Goal: Task Accomplishment & Management: Manage account settings

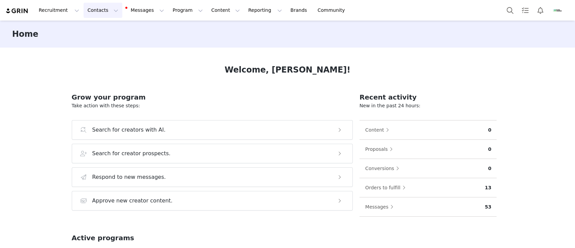
click at [101, 10] on button "Contacts Contacts" at bounding box center [103, 10] width 39 height 15
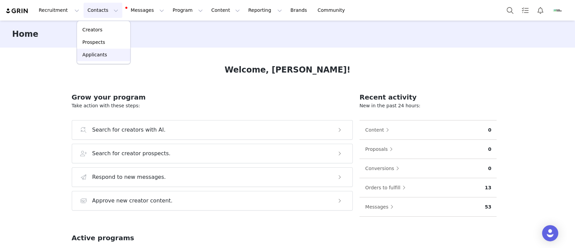
click at [108, 55] on div "Applicants" at bounding box center [103, 54] width 45 height 7
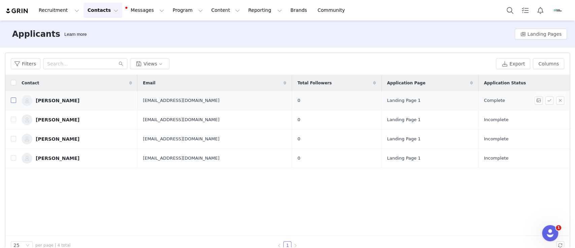
click at [12, 100] on input "checkbox" at bounding box center [13, 99] width 5 height 5
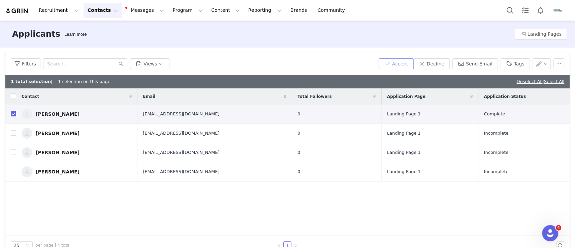
click at [399, 62] on button "Accept" at bounding box center [396, 63] width 35 height 11
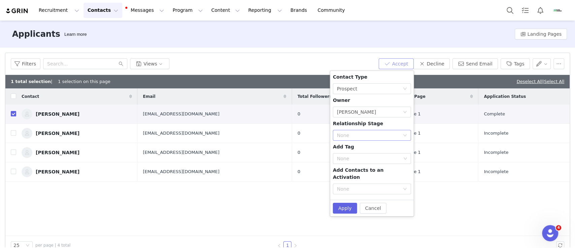
click at [387, 132] on div "None" at bounding box center [368, 135] width 63 height 7
click at [376, 147] on li "Needs Outreach" at bounding box center [372, 148] width 78 height 11
click at [370, 157] on div "None" at bounding box center [369, 158] width 64 height 7
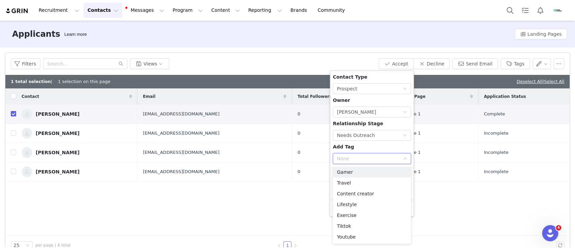
click at [367, 150] on div "Contact Type None Prospect Owner Select Owner [PERSON_NAME] Relationship Stage …" at bounding box center [372, 134] width 78 height 123
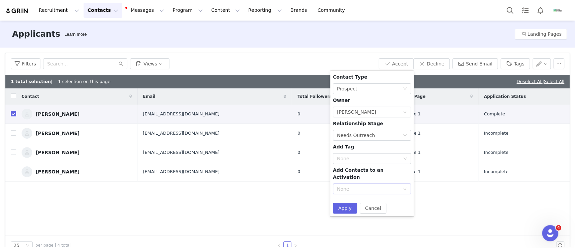
click at [357, 185] on div "None" at bounding box center [368, 188] width 63 height 7
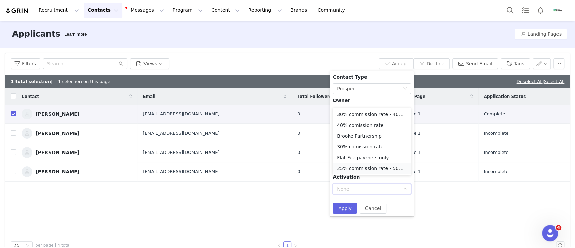
click at [354, 164] on li "25% commission rate - 50% off" at bounding box center [372, 168] width 78 height 11
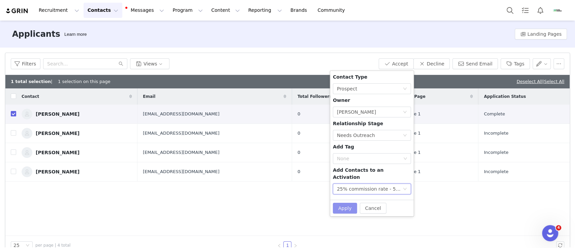
click at [337, 202] on button "Apply" at bounding box center [345, 207] width 24 height 11
checkbox input "false"
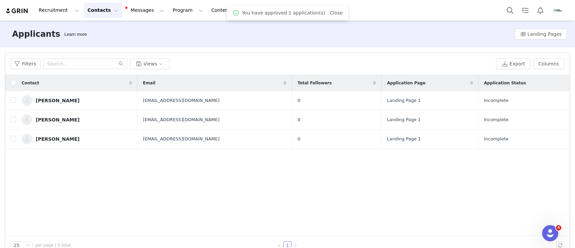
click at [102, 7] on button "Contacts Contacts" at bounding box center [103, 10] width 39 height 15
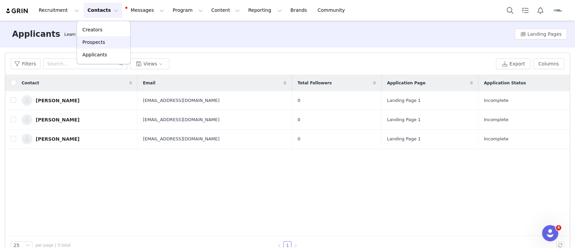
click at [101, 39] on p "Prospects" at bounding box center [94, 42] width 23 height 7
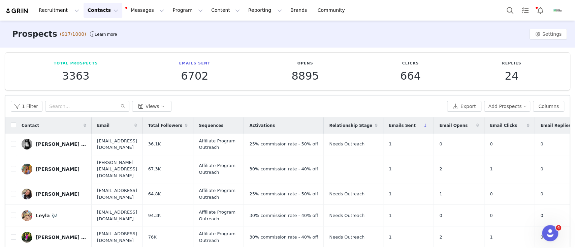
click at [415, 124] on span "Emails Sent" at bounding box center [402, 125] width 27 height 6
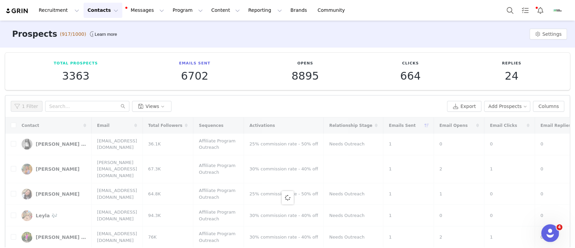
click at [548, 230] on icon "Open Intercom Messenger" at bounding box center [549, 231] width 11 height 11
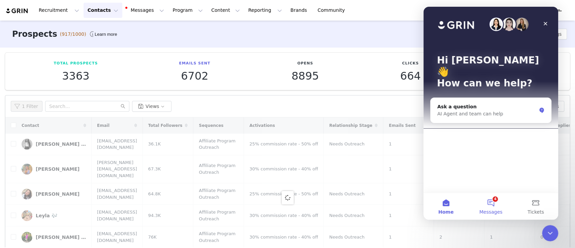
click at [491, 205] on button "4 Messages" at bounding box center [490, 205] width 45 height 27
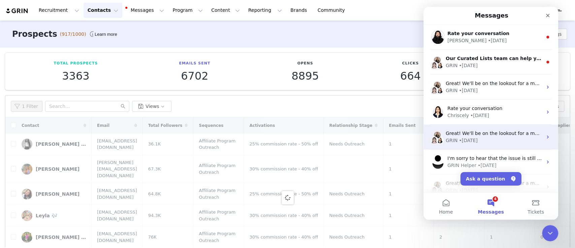
click at [461, 66] on div "• [DATE]" at bounding box center [468, 65] width 19 height 7
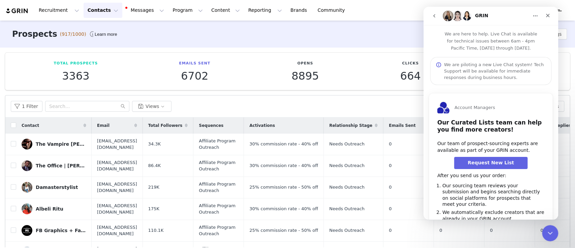
scroll to position [38, 0]
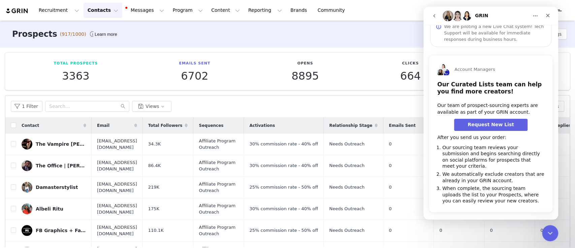
click at [435, 16] on icon "go back" at bounding box center [434, 15] width 5 height 5
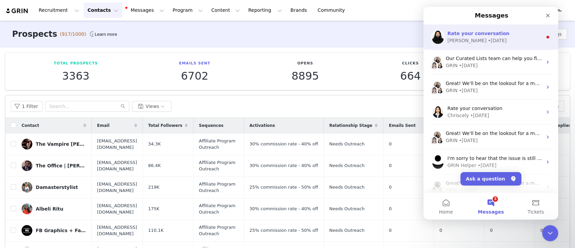
click at [510, 38] on div "[PERSON_NAME] • [DATE]" at bounding box center [494, 40] width 95 height 7
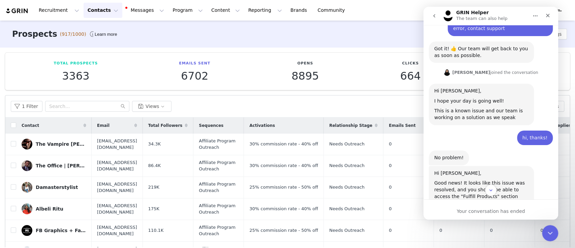
scroll to position [1687, 0]
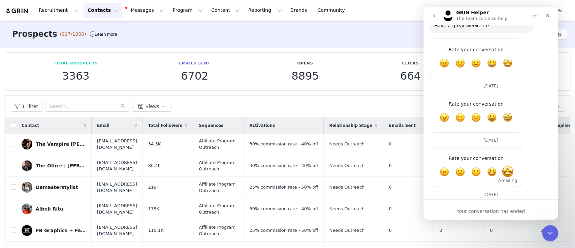
click at [510, 165] on span "Amazing" at bounding box center [508, 171] width 12 height 12
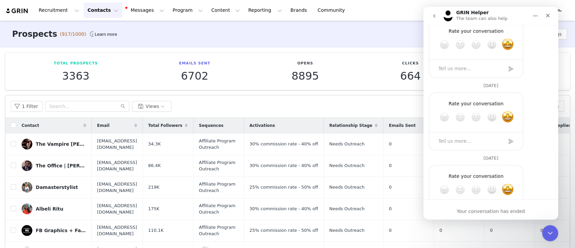
click at [437, 16] on button "go back" at bounding box center [434, 15] width 13 height 13
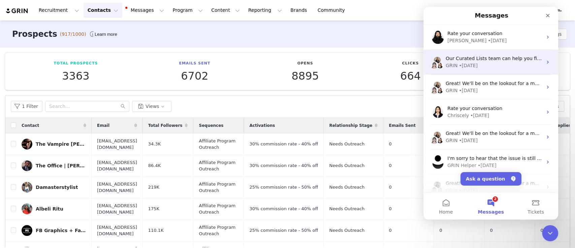
scroll to position [0, 0]
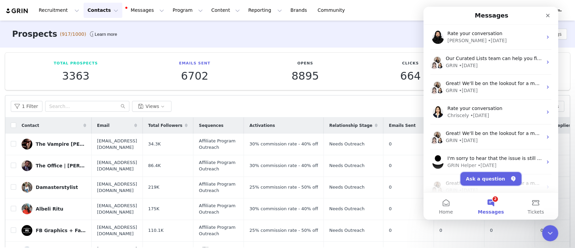
click at [489, 178] on button "Ask a question" at bounding box center [491, 178] width 61 height 13
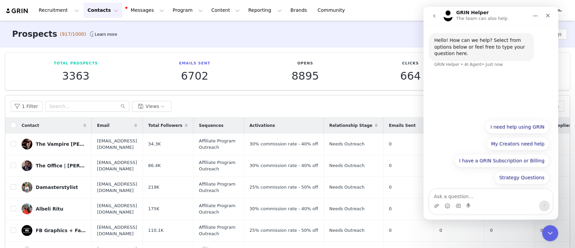
click at [506, 200] on textarea "Ask a question…" at bounding box center [490, 194] width 123 height 11
type textarea "u"
type textarea "human agent"
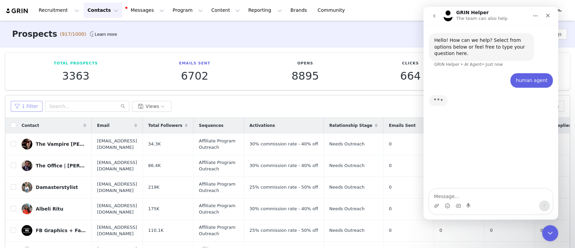
click at [23, 110] on button "1 Filter" at bounding box center [27, 106] width 32 height 11
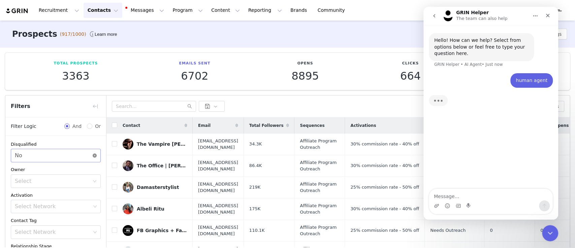
click at [93, 157] on icon "icon: close-circle" at bounding box center [95, 155] width 4 height 4
click at [93, 154] on icon "icon: down" at bounding box center [95, 155] width 4 height 4
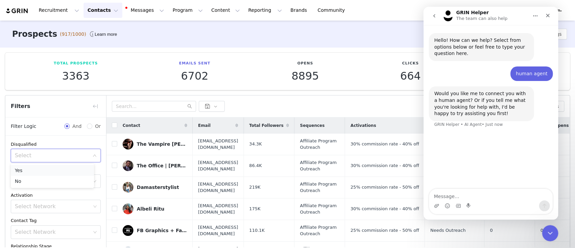
click at [34, 169] on li "Yes" at bounding box center [52, 170] width 83 height 11
click at [476, 135] on div "Hello! How can we help? Select from options below or feel free to type your que…" at bounding box center [491, 107] width 135 height 164
click at [469, 202] on div "Intercom messenger" at bounding box center [468, 205] width 5 height 11
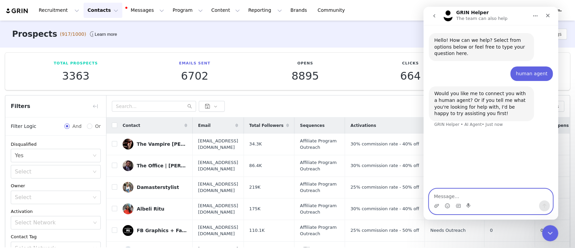
click at [466, 194] on textarea "Message…" at bounding box center [490, 194] width 123 height 11
type textarea "connect me with a human agent"
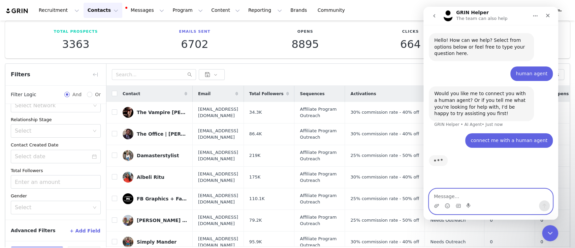
scroll to position [55, 0]
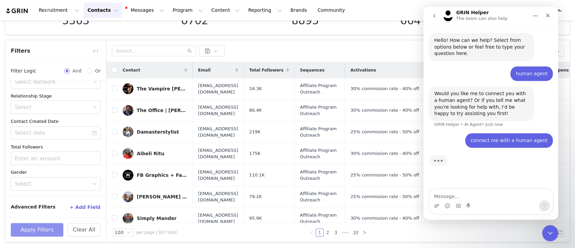
drag, startPoint x: 33, startPoint y: 228, endPoint x: 48, endPoint y: 225, distance: 15.8
click at [34, 229] on button "Apply Filters" at bounding box center [37, 229] width 53 height 13
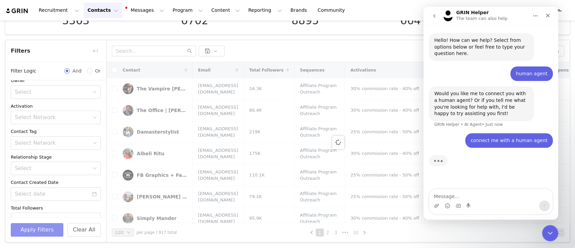
scroll to position [0, 0]
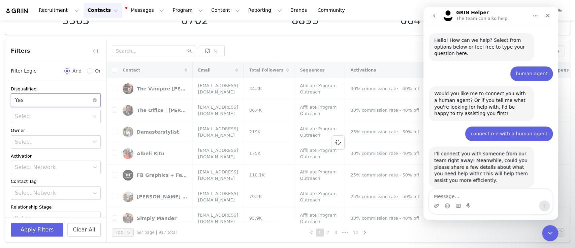
click at [90, 98] on div "Select Yes" at bounding box center [56, 99] width 90 height 13
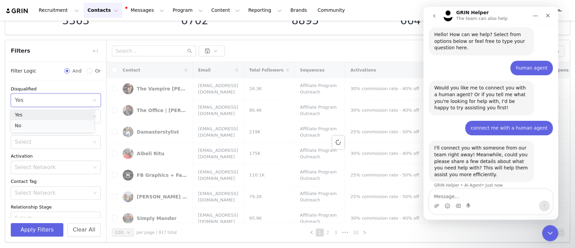
click at [56, 125] on li "No" at bounding box center [52, 125] width 83 height 11
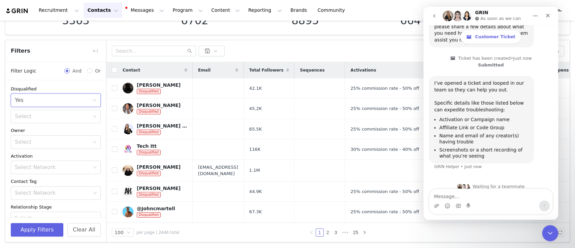
scroll to position [159, 0]
click at [451, 198] on textarea "Message…" at bounding box center [490, 194] width 123 height 11
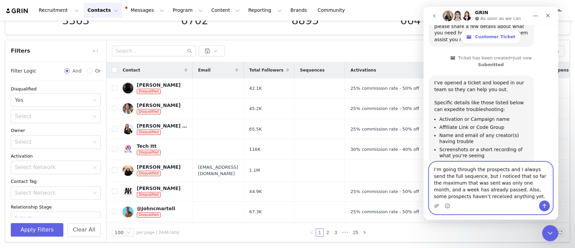
scroll to position [186, 0]
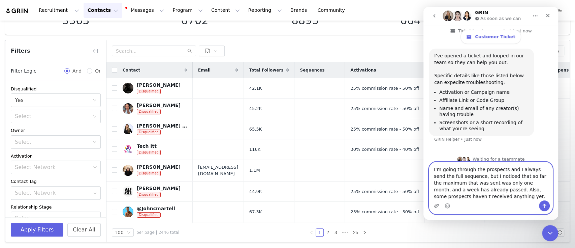
click at [504, 182] on textarea "I’m going through the prospects and I always send the full sequence, but I noti…" at bounding box center [490, 181] width 123 height 38
type textarea "I’m going through the prospects and I always send the full sequence, but I noti…"
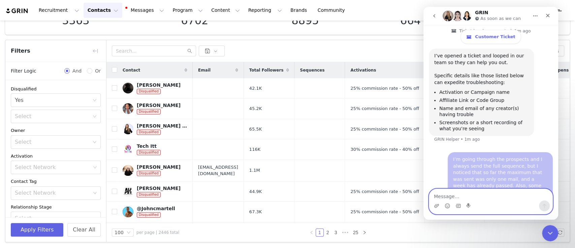
scroll to position [213, 0]
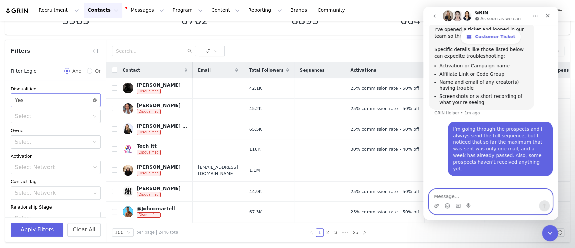
click at [93, 100] on icon "icon: close-circle" at bounding box center [95, 100] width 4 height 4
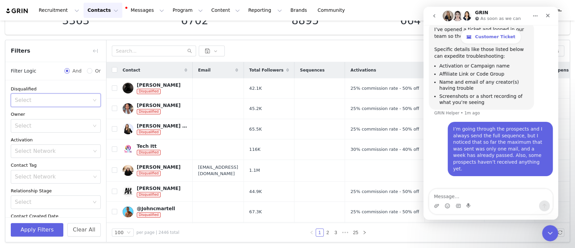
click at [93, 100] on icon "icon: down" at bounding box center [94, 100] width 3 height 2
click at [38, 112] on li "Yes" at bounding box center [52, 114] width 83 height 11
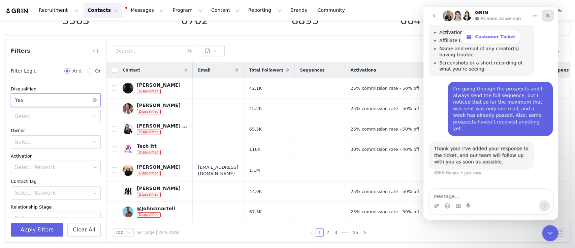
scroll to position [246, 0]
click at [26, 230] on button "Apply Filters" at bounding box center [37, 229] width 53 height 13
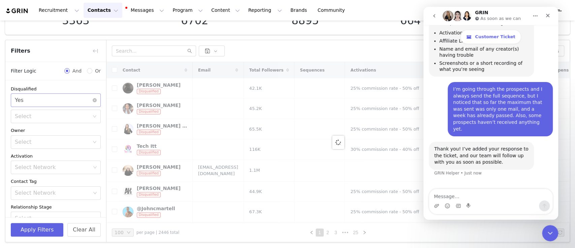
click at [274, 39] on div "Total Prospects 3363 Emails Sent 6702 Opens 8895 Clicks 664 Replies 24 Filters …" at bounding box center [287, 119] width 575 height 255
drag, startPoint x: 552, startPoint y: 236, endPoint x: 1070, endPoint y: 470, distance: 569.5
click at [552, 237] on div "Close Intercom Messenger" at bounding box center [549, 232] width 16 height 16
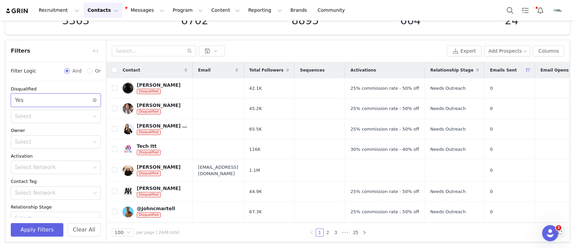
click at [86, 97] on div "Select Yes" at bounding box center [56, 99] width 90 height 13
click at [52, 128] on li "No" at bounding box center [52, 125] width 83 height 11
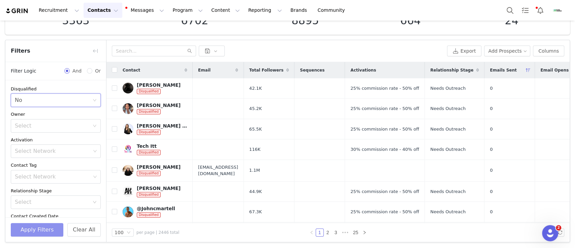
click at [25, 230] on button "Apply Filters" at bounding box center [37, 229] width 53 height 13
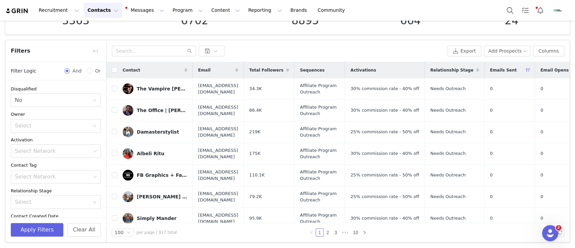
click at [516, 72] on span "Emails Sent" at bounding box center [503, 70] width 27 height 6
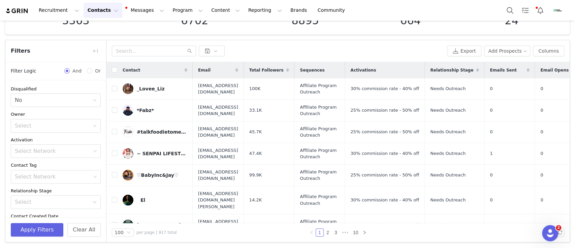
click at [517, 69] on span "Emails Sent" at bounding box center [503, 70] width 27 height 6
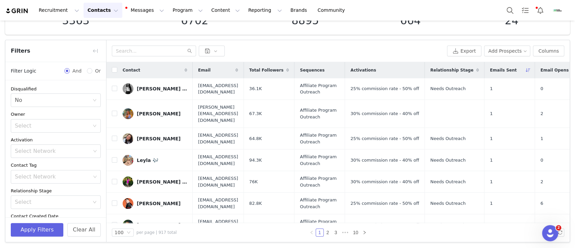
click at [534, 65] on div "Emails Sent" at bounding box center [509, 70] width 50 height 16
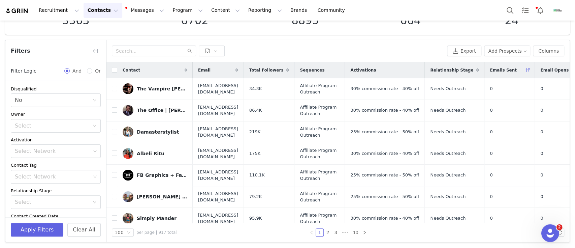
click at [548, 231] on icon "Open Intercom Messenger" at bounding box center [549, 231] width 11 height 11
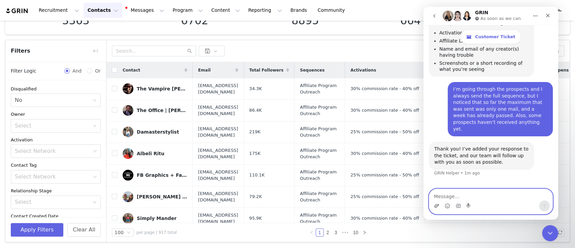
click at [437, 205] on icon "Upload attachment" at bounding box center [436, 206] width 5 height 4
click at [438, 14] on button "go back" at bounding box center [434, 15] width 13 height 13
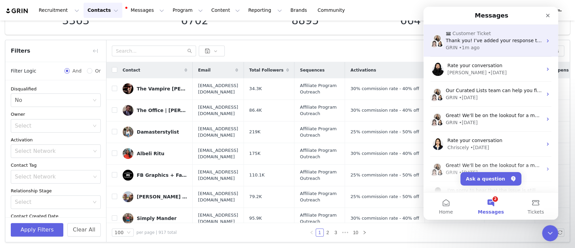
click at [483, 49] on div "GRIN • 1m ago" at bounding box center [494, 47] width 97 height 7
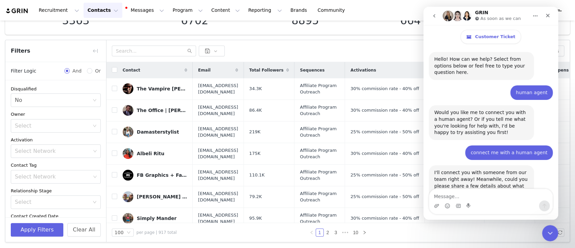
scroll to position [246, 0]
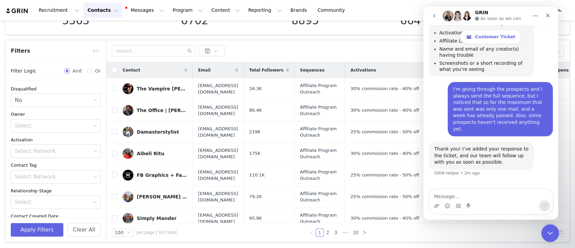
click at [545, 226] on div "Close Intercom Messenger" at bounding box center [549, 232] width 16 height 16
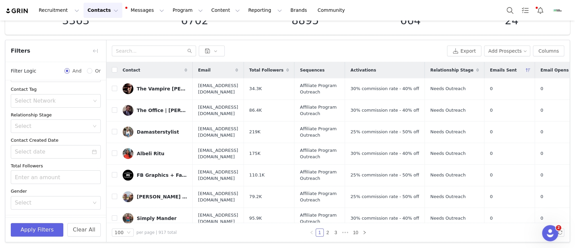
scroll to position [95, 0]
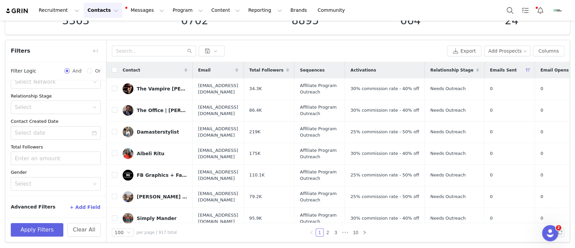
click at [76, 207] on button "+ Add Field" at bounding box center [84, 206] width 31 height 11
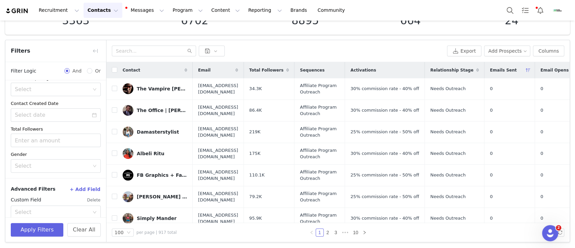
scroll to position [122, 0]
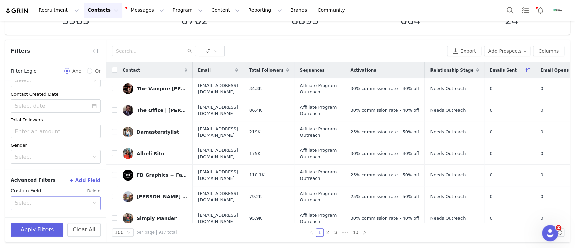
click at [76, 198] on div "Select" at bounding box center [53, 202] width 77 height 13
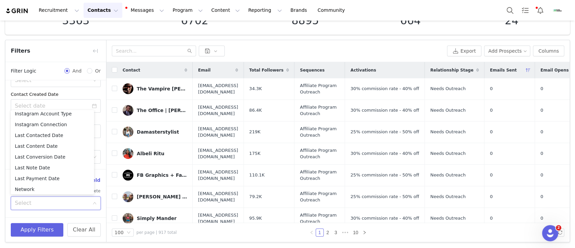
scroll to position [363, 0]
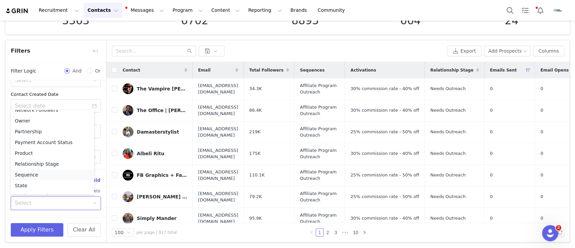
click at [46, 175] on li "Sequence" at bounding box center [52, 174] width 83 height 11
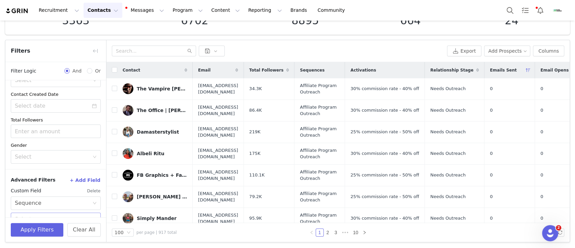
scroll to position [151, 0]
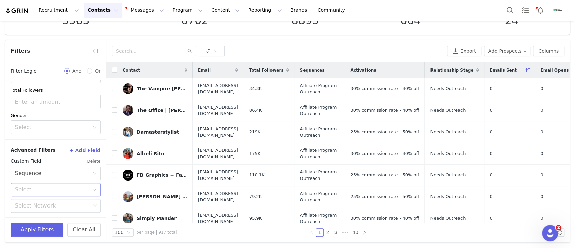
click at [65, 189] on div "Select" at bounding box center [52, 189] width 74 height 7
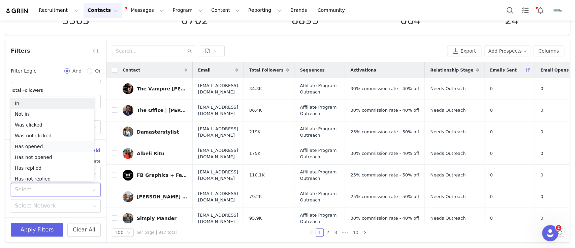
scroll to position [3, 0]
click at [41, 112] on li "Not in" at bounding box center [52, 110] width 83 height 11
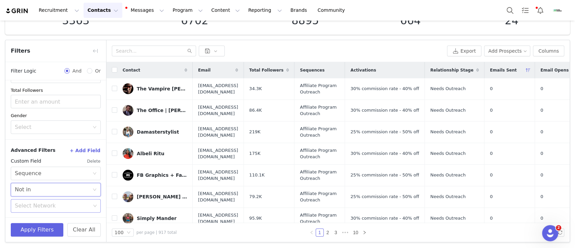
click at [48, 206] on div "Select Network" at bounding box center [53, 205] width 76 height 7
click at [36, 218] on li "Affiliate Program Outreach" at bounding box center [52, 219] width 83 height 11
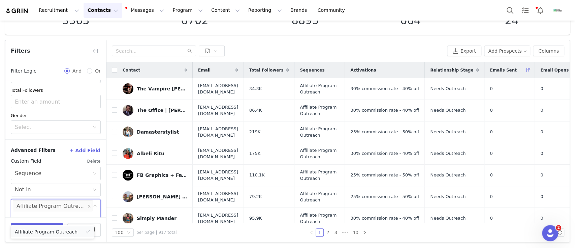
click at [28, 231] on li "Affiliate Program Outreach" at bounding box center [52, 231] width 83 height 11
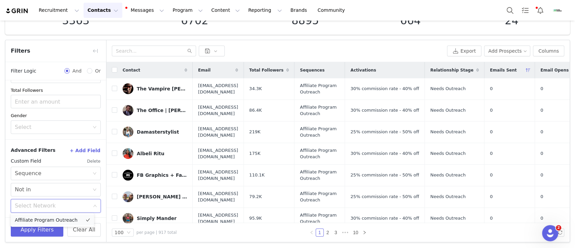
click at [31, 220] on li "Affiliate Program Outreach" at bounding box center [52, 219] width 83 height 11
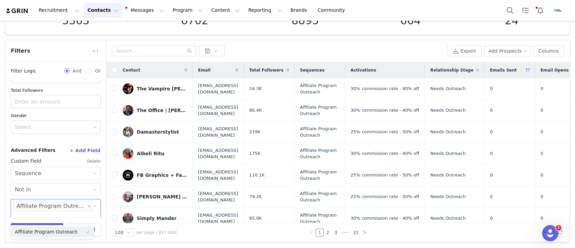
click at [180, 237] on div "100 per page | 917 total 1 2 3 ••• 10" at bounding box center [337, 232] width 463 height 19
click at [34, 228] on button "Apply Filters" at bounding box center [37, 229] width 53 height 13
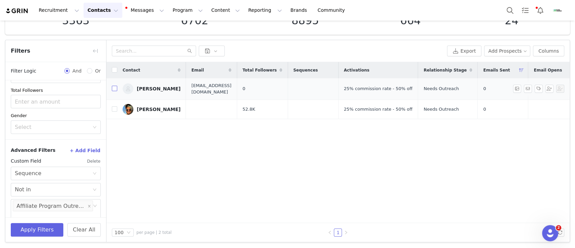
click at [112, 87] on input "checkbox" at bounding box center [114, 88] width 5 height 5
checkbox input "true"
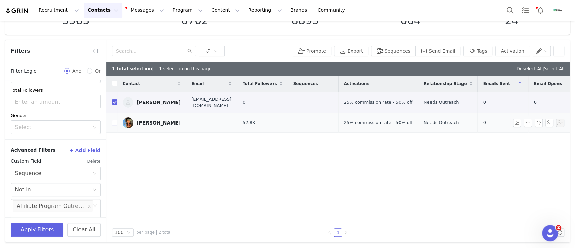
click at [114, 121] on input "checkbox" at bounding box center [114, 122] width 5 height 5
checkbox input "true"
click at [404, 51] on button "Sequences" at bounding box center [393, 50] width 44 height 11
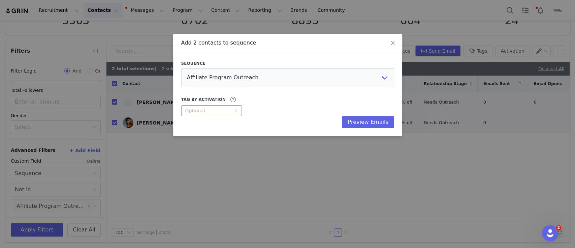
click at [238, 108] on div "Optional" at bounding box center [211, 110] width 61 height 11
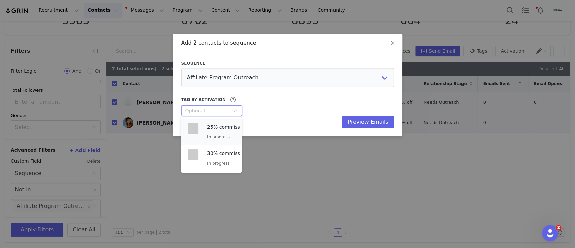
click at [219, 131] on div "25% commission rate - 50% off In progress" at bounding box center [244, 132] width 74 height 18
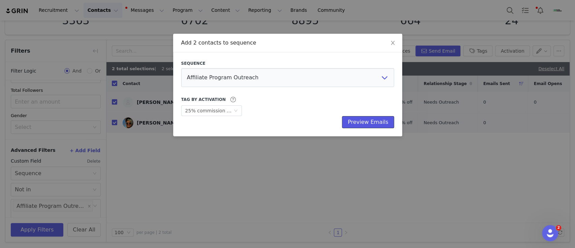
click at [379, 118] on button "Preview Emails" at bounding box center [368, 122] width 52 height 12
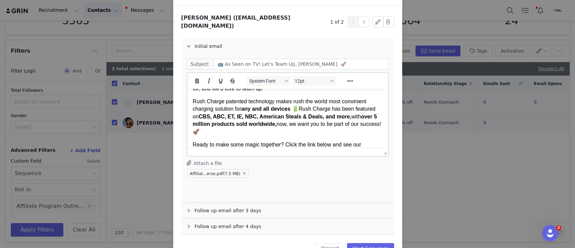
scroll to position [63, 0]
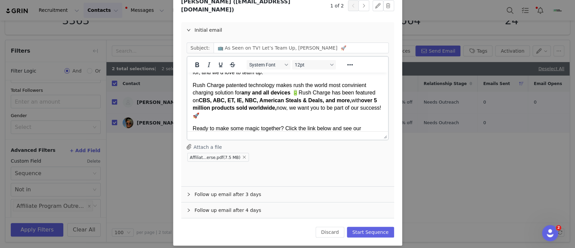
click at [249, 189] on div "Follow up email after 3 days" at bounding box center [287, 193] width 213 height 15
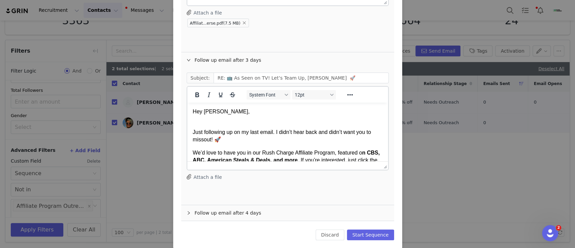
scroll to position [199, 0]
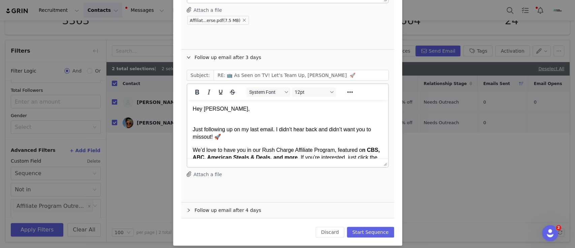
click at [219, 205] on div "Follow up email after 4 days" at bounding box center [287, 209] width 213 height 15
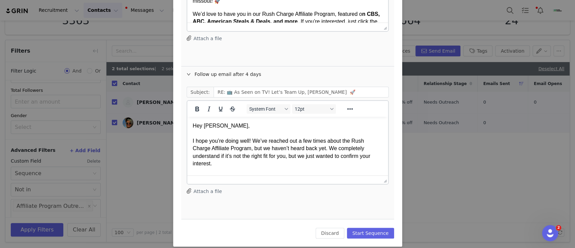
scroll to position [336, 0]
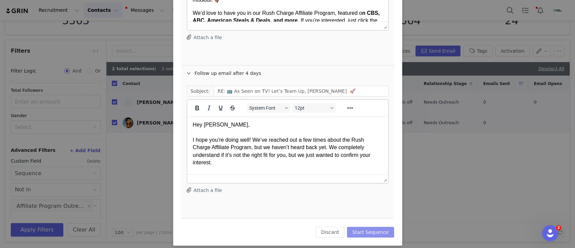
click at [369, 226] on button "Start Sequence" at bounding box center [370, 231] width 47 height 11
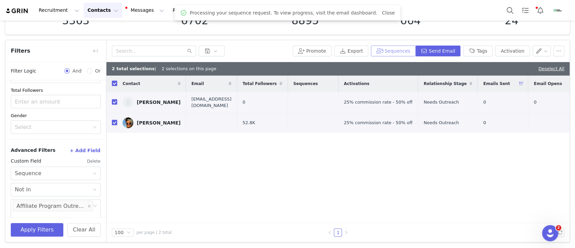
scroll to position [0, 0]
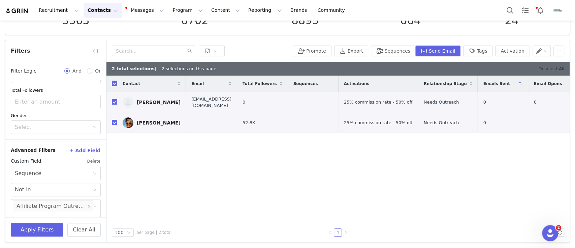
click at [541, 67] on link "Deselect All" at bounding box center [551, 68] width 26 height 5
checkbox input "false"
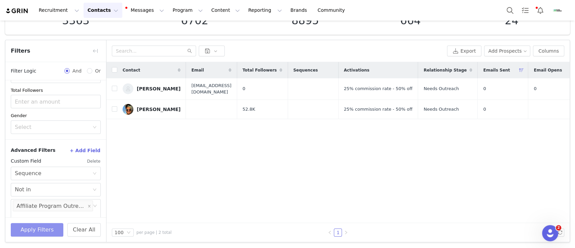
click at [42, 232] on button "Apply Filters" at bounding box center [37, 229] width 53 height 13
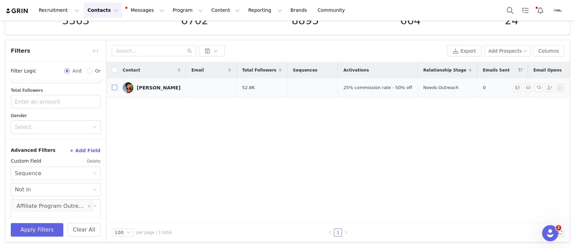
click at [113, 87] on input "checkbox" at bounding box center [114, 87] width 5 height 5
checkbox input "true"
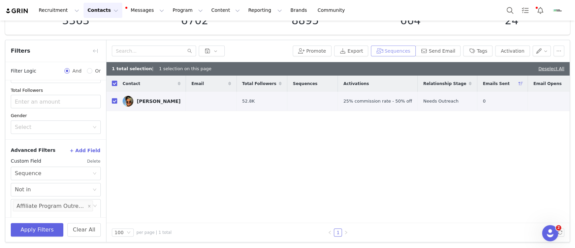
click at [397, 49] on button "Sequences" at bounding box center [393, 50] width 44 height 11
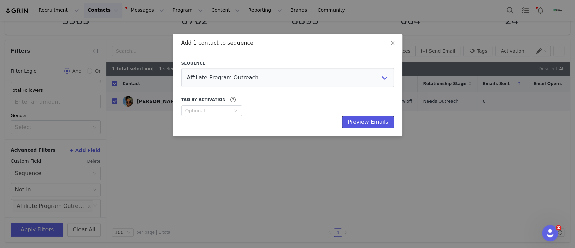
click at [362, 123] on button "Preview Emails" at bounding box center [368, 122] width 52 height 12
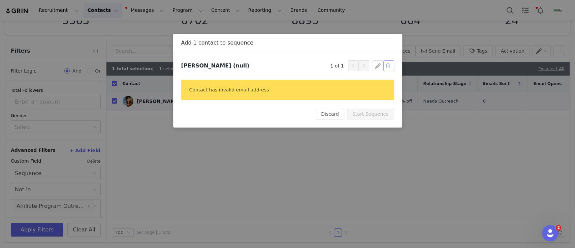
click at [390, 67] on button "button" at bounding box center [388, 65] width 11 height 11
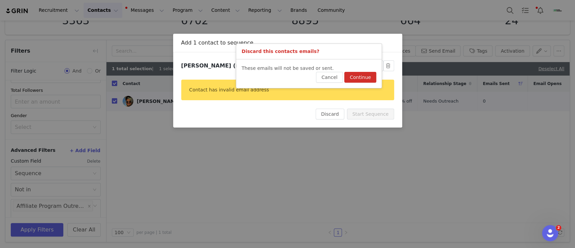
click at [364, 79] on button "Continue" at bounding box center [360, 77] width 32 height 11
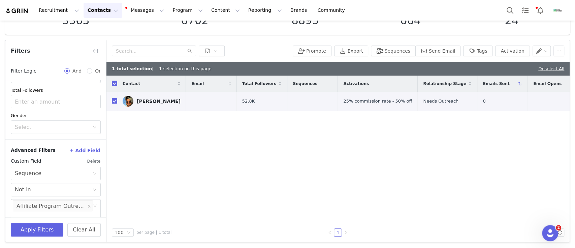
click at [550, 63] on div "1 total selection | 1 selection on this page Deselect All" at bounding box center [337, 68] width 463 height 13
click at [547, 67] on link "Deselect All" at bounding box center [551, 68] width 26 height 5
checkbox input "false"
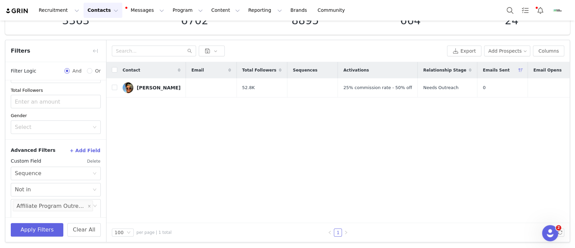
click at [188, 182] on div "Contact Email Total Followers Sequences Activations Relationship Stage Emails S…" at bounding box center [337, 142] width 463 height 161
click at [55, 228] on button "Apply Filters" at bounding box center [37, 229] width 53 height 13
click at [92, 159] on button "Delete" at bounding box center [94, 161] width 14 height 11
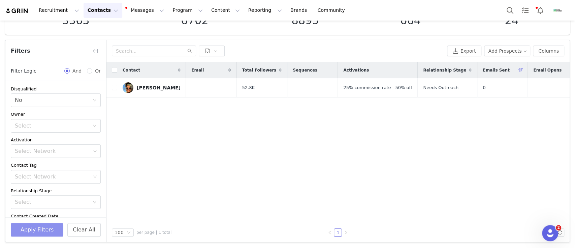
click at [38, 225] on button "Apply Filters" at bounding box center [37, 229] width 53 height 13
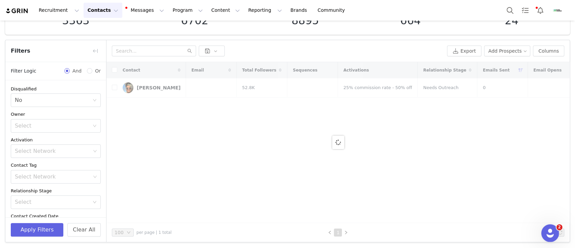
click at [556, 230] on div "Open Intercom Messenger" at bounding box center [549, 232] width 22 height 22
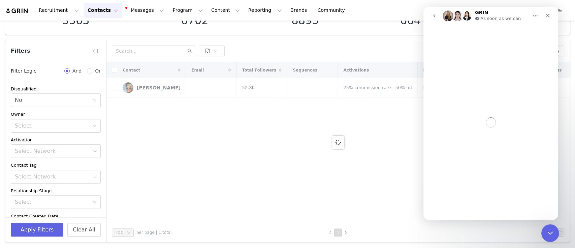
click at [555, 230] on div "Close Intercom Messenger" at bounding box center [549, 232] width 16 height 16
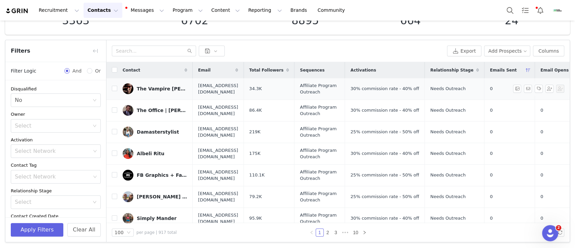
scroll to position [246, 0]
click at [551, 230] on icon "Open Intercom Messenger" at bounding box center [549, 231] width 11 height 11
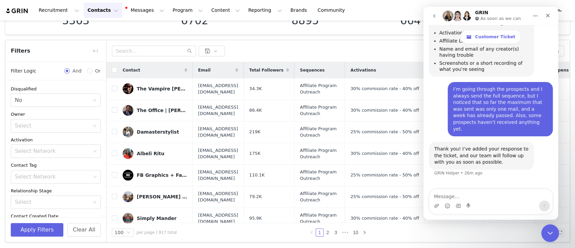
click at [551, 230] on icon "Close Intercom Messenger" at bounding box center [549, 231] width 5 height 3
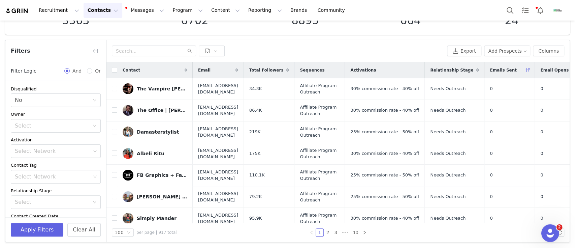
click at [545, 235] on div "Open Intercom Messenger" at bounding box center [549, 232] width 22 height 22
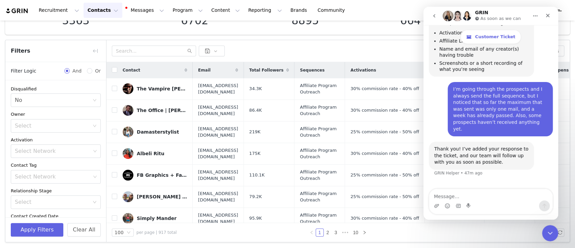
click at [432, 16] on icon "go back" at bounding box center [434, 15] width 5 height 5
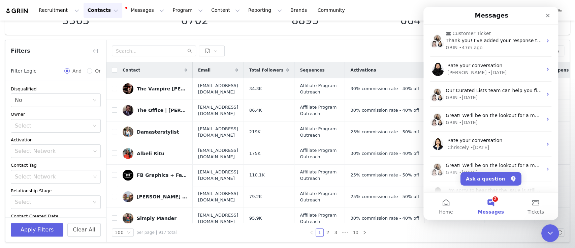
click at [548, 230] on icon "Close Intercom Messenger" at bounding box center [549, 232] width 8 height 8
